Goal: Transaction & Acquisition: Purchase product/service

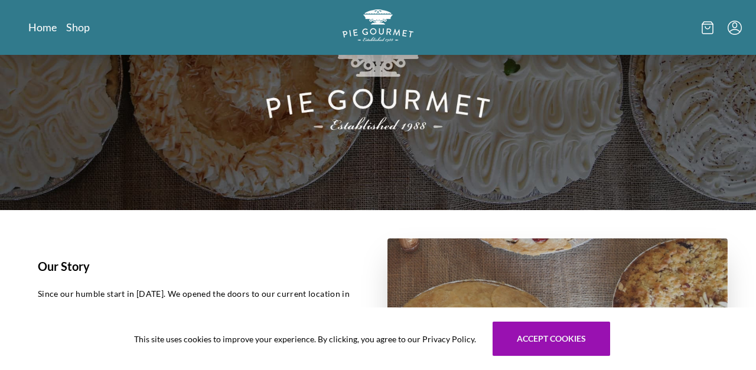
scroll to position [157, 0]
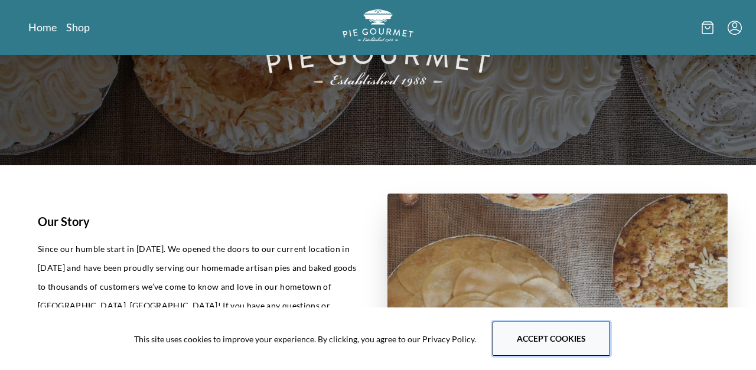
click at [549, 331] on button "Accept cookies" at bounding box center [552, 339] width 118 height 34
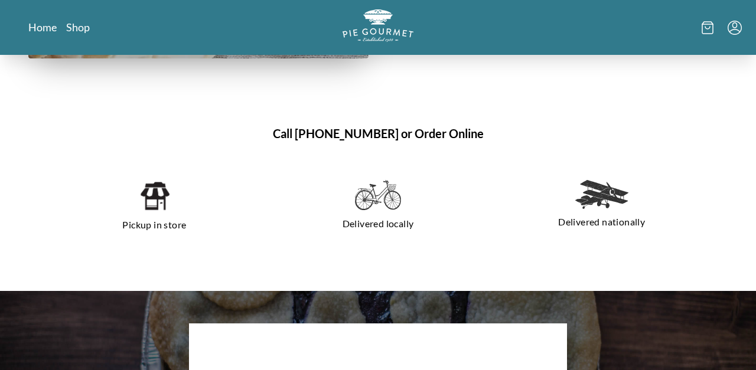
scroll to position [753, 0]
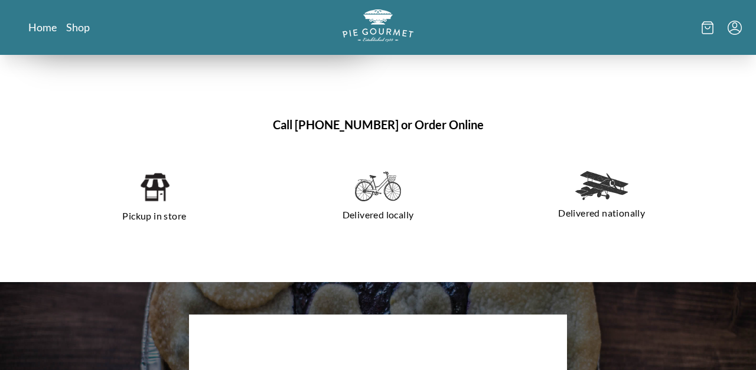
click at [149, 200] on img at bounding box center [154, 187] width 30 height 32
click at [149, 191] on img at bounding box center [154, 187] width 30 height 32
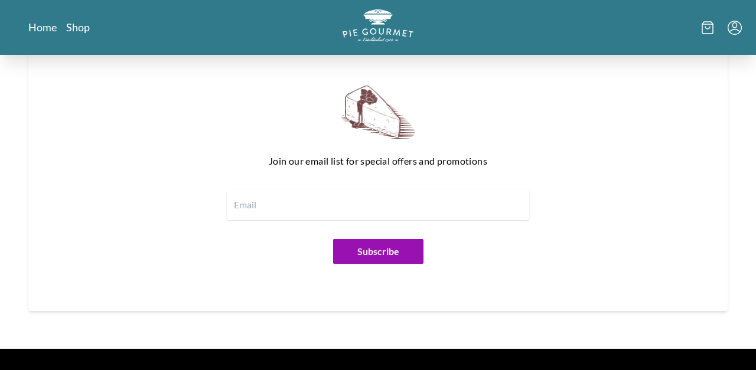
scroll to position [1482, 0]
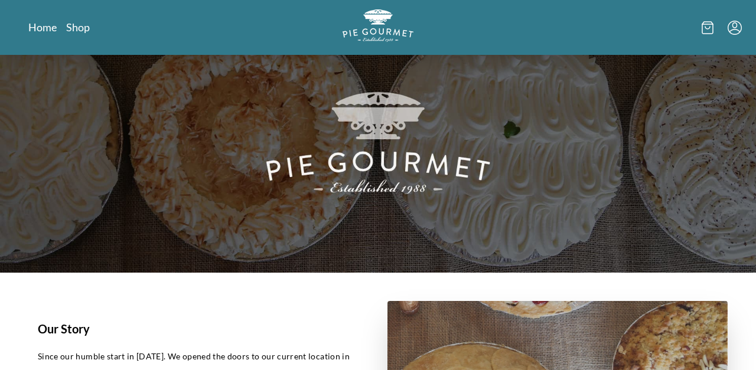
scroll to position [56, 0]
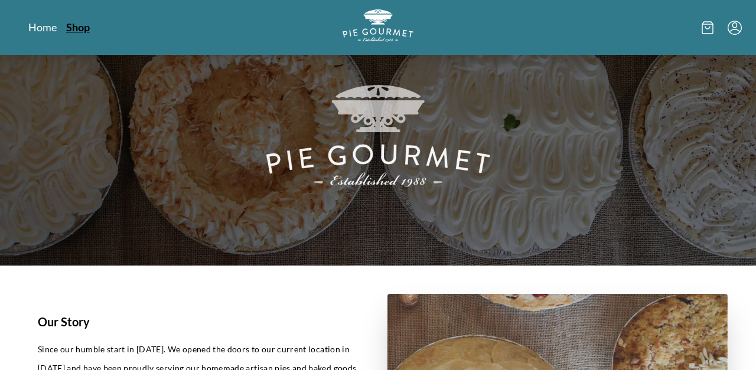
click at [75, 32] on link "Shop" at bounding box center [78, 27] width 24 height 14
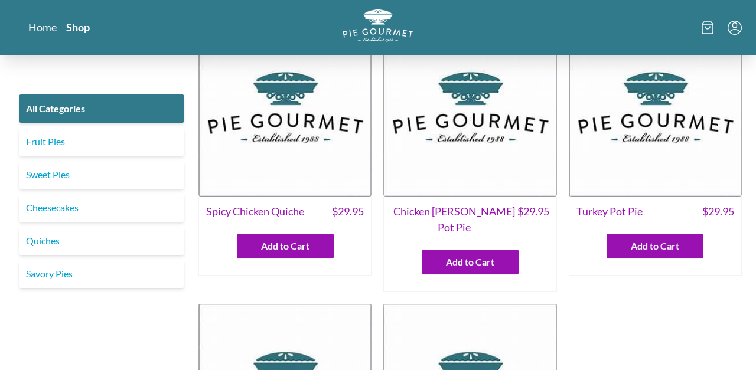
scroll to position [49, 0]
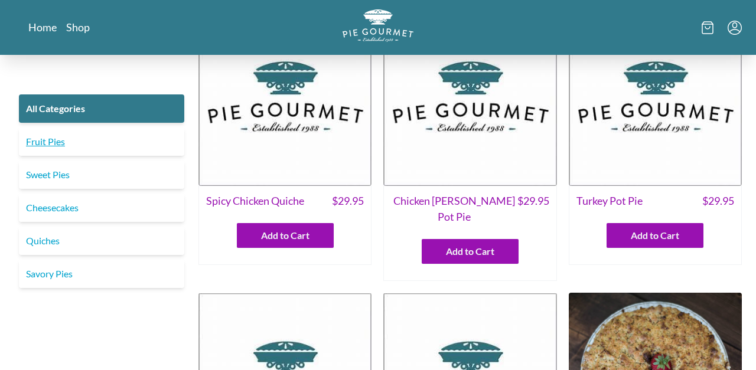
click at [152, 152] on link "Fruit Pies" at bounding box center [101, 142] width 165 height 28
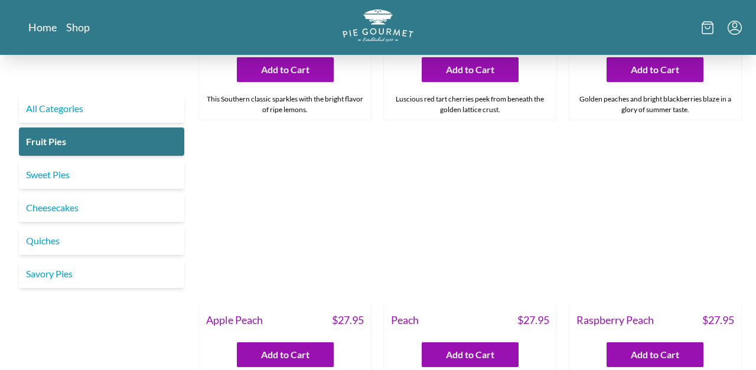
scroll to position [463, 0]
